Goal: Task Accomplishment & Management: Use online tool/utility

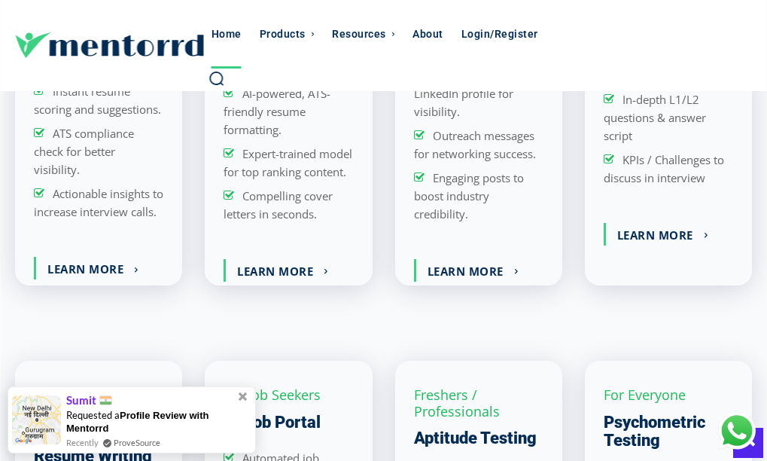
scroll to position [1581, 0]
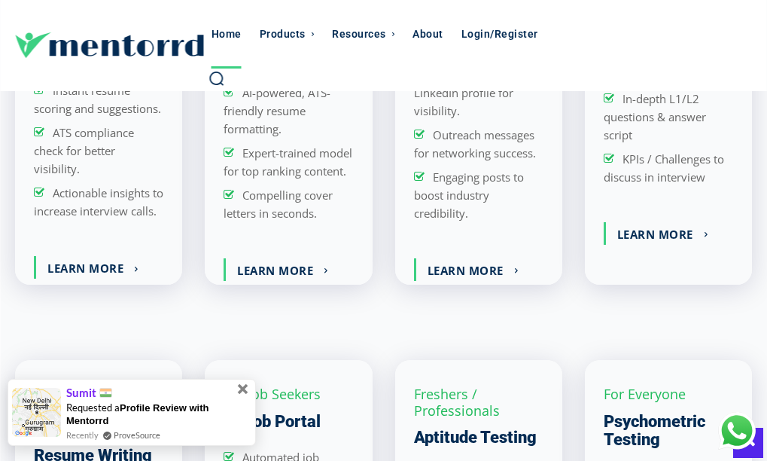
click at [242, 385] on span at bounding box center [243, 389] width 11 height 11
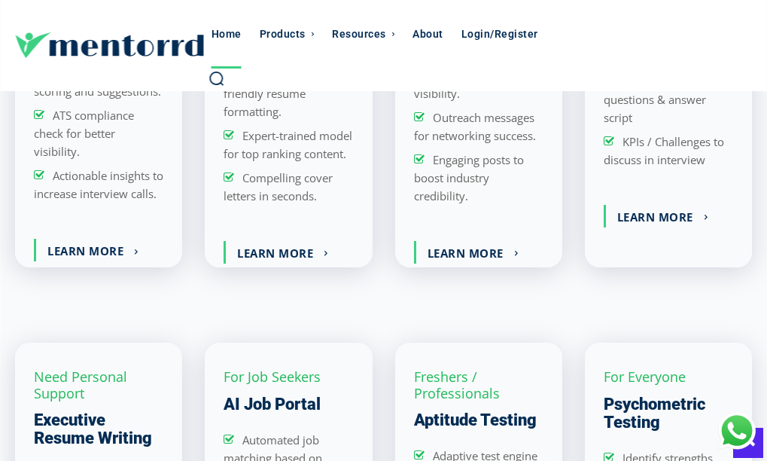
scroll to position [1656, 0]
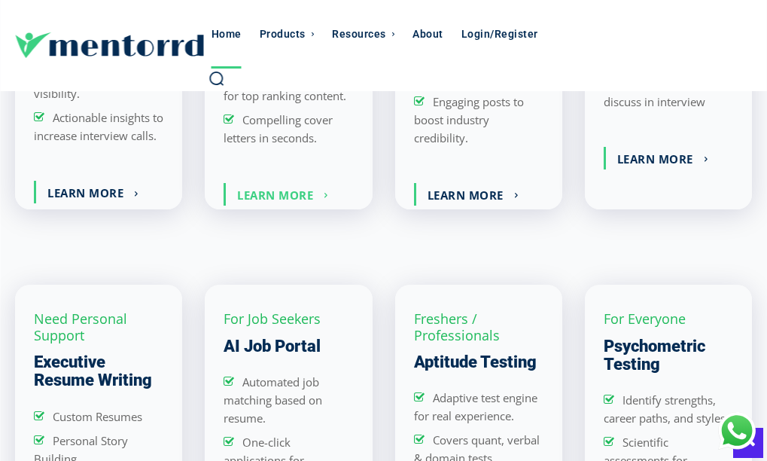
click at [284, 199] on link "Learn More" at bounding box center [283, 194] width 114 height 23
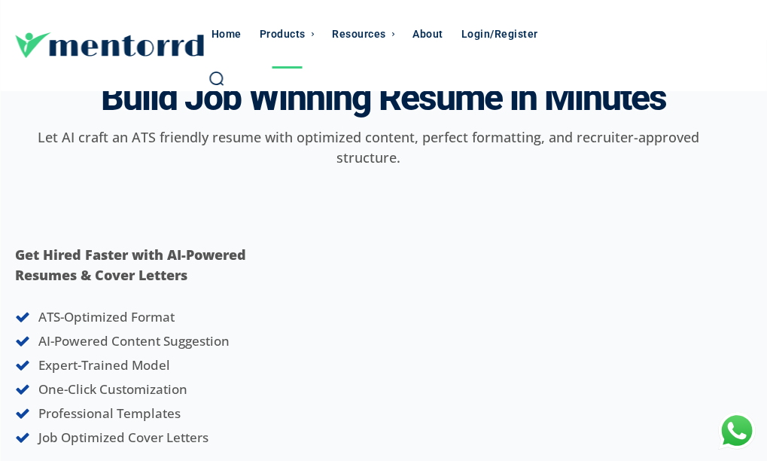
scroll to position [75, 0]
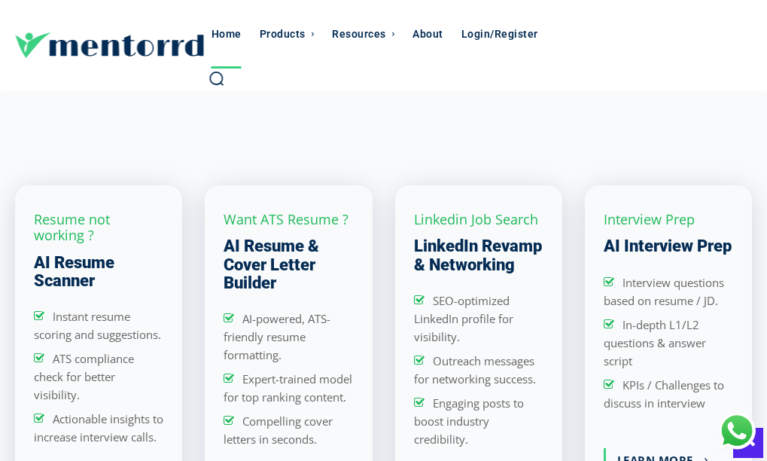
scroll to position [1506, 0]
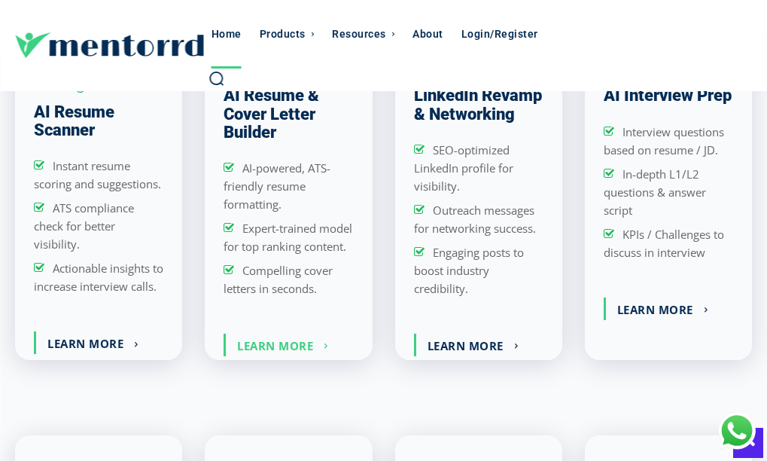
click at [269, 356] on link "Learn More" at bounding box center [283, 344] width 114 height 23
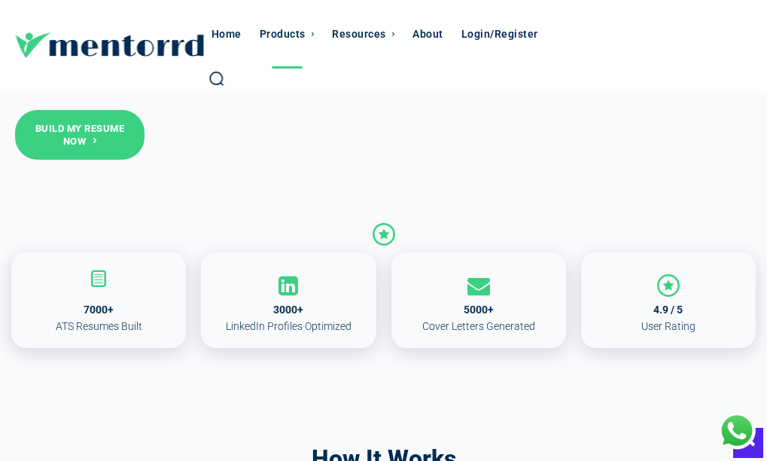
scroll to position [452, 0]
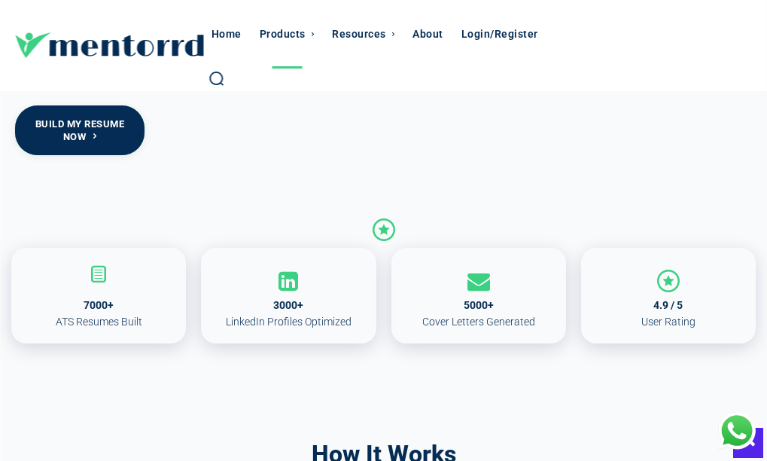
click at [102, 127] on link "Build My Resume Now" at bounding box center [79, 130] width 129 height 50
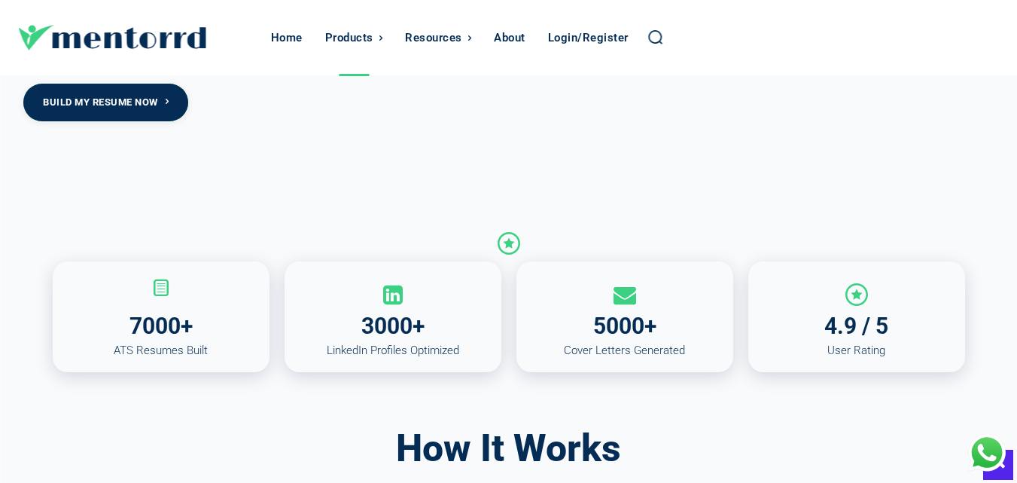
scroll to position [447, 0]
